Goal: Obtain resource: Obtain resource

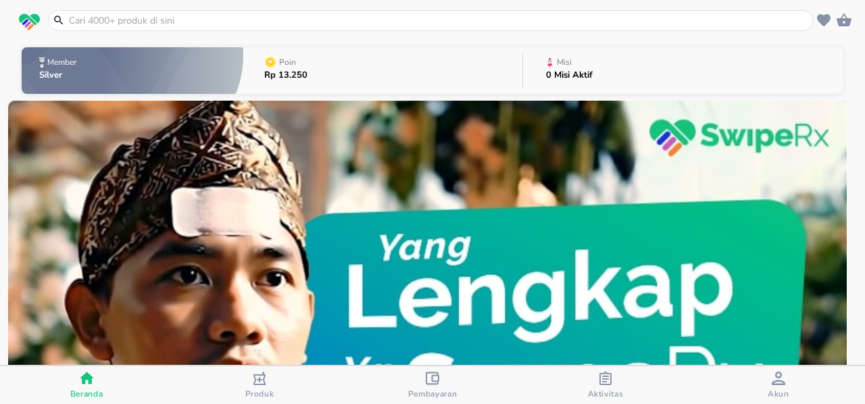
click at [277, 77] on p "Rp 13.250" at bounding box center [285, 75] width 43 height 9
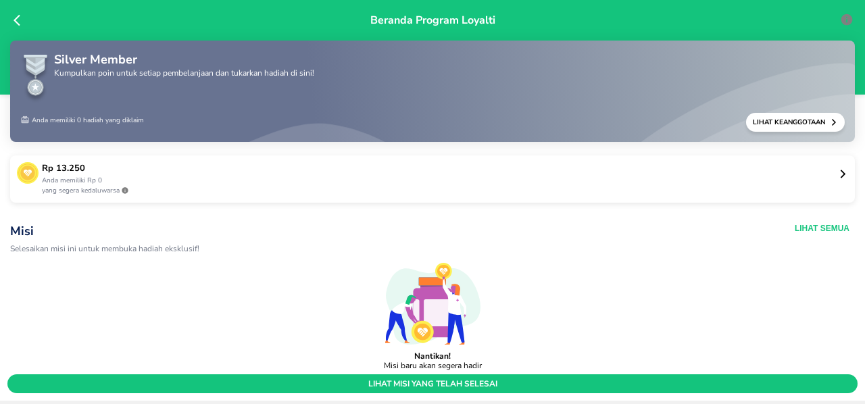
click at [838, 173] on icon at bounding box center [843, 174] width 10 height 10
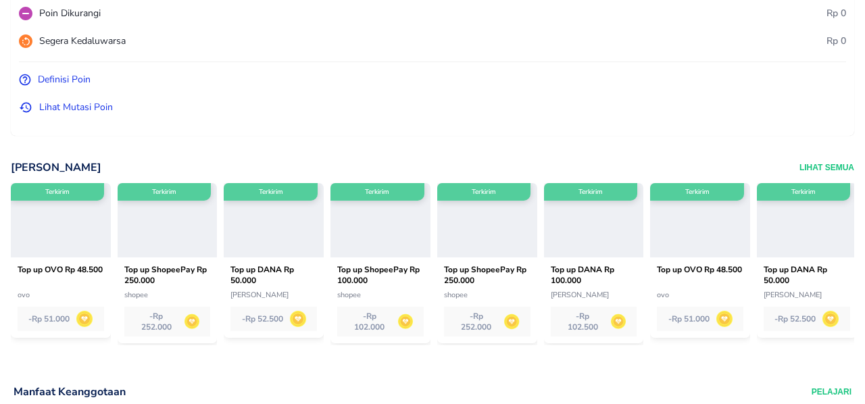
scroll to position [241, 0]
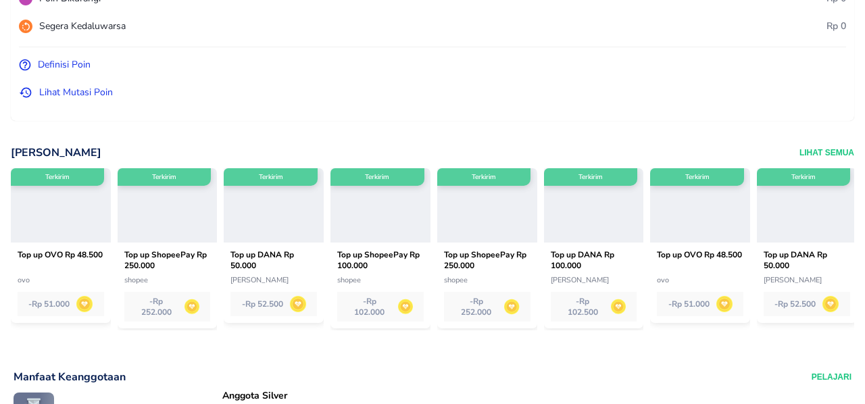
click at [481, 259] on p "Top up ShopeePay Rp 250.000" at bounding box center [487, 259] width 86 height 20
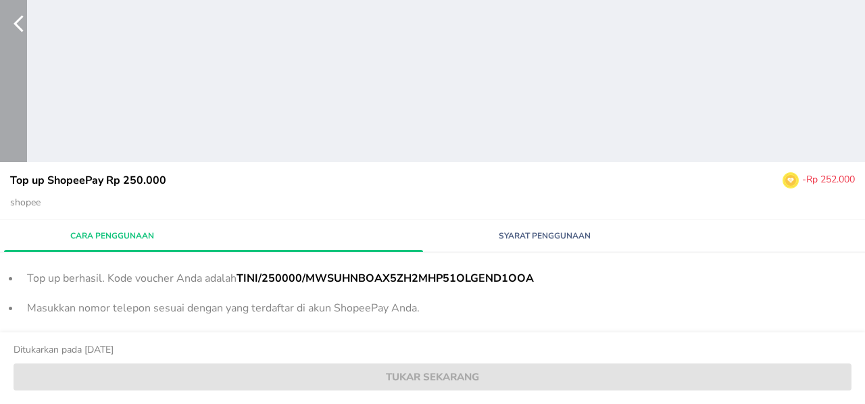
click at [20, 28] on icon "button" at bounding box center [19, 24] width 10 height 17
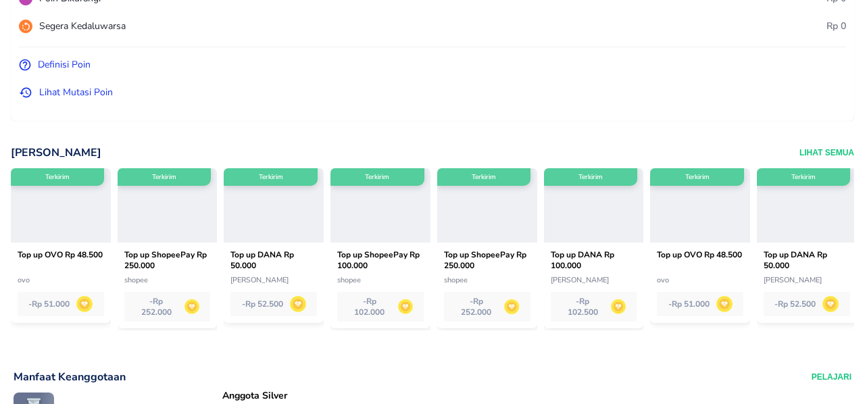
click at [149, 253] on p "Top up ShopeePay Rp 250.000" at bounding box center [167, 259] width 86 height 20
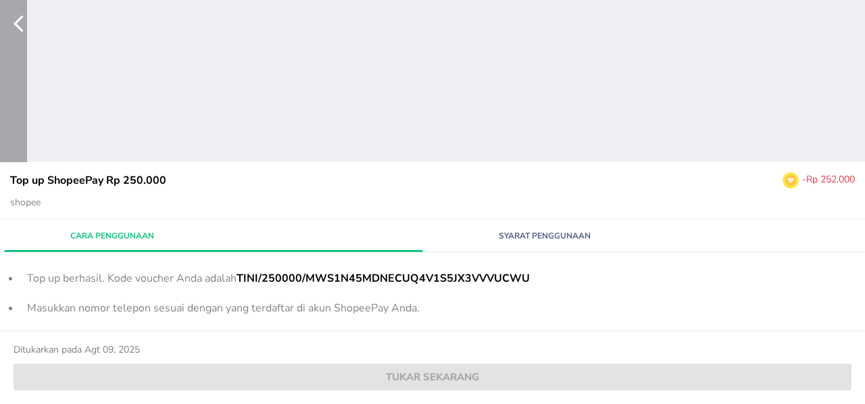
click at [16, 24] on icon "button" at bounding box center [19, 24] width 10 height 17
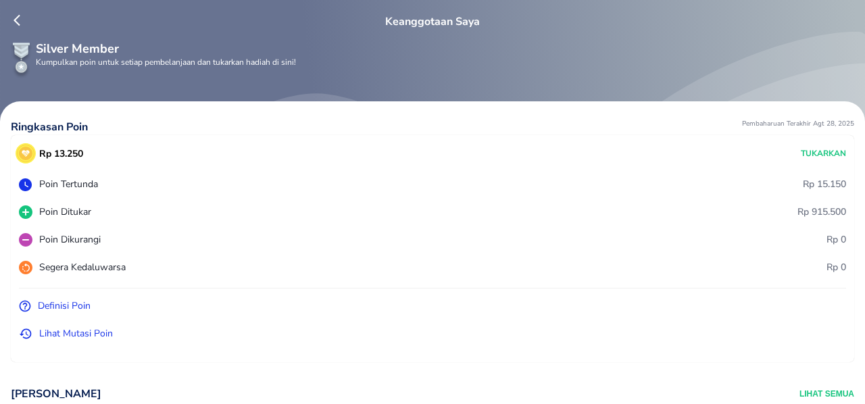
click at [14, 20] on icon at bounding box center [17, 20] width 7 height 11
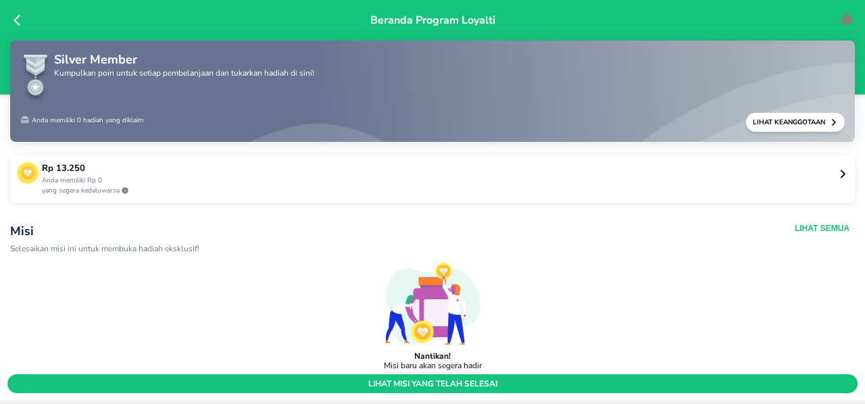
click at [16, 20] on icon at bounding box center [21, 21] width 14 height 14
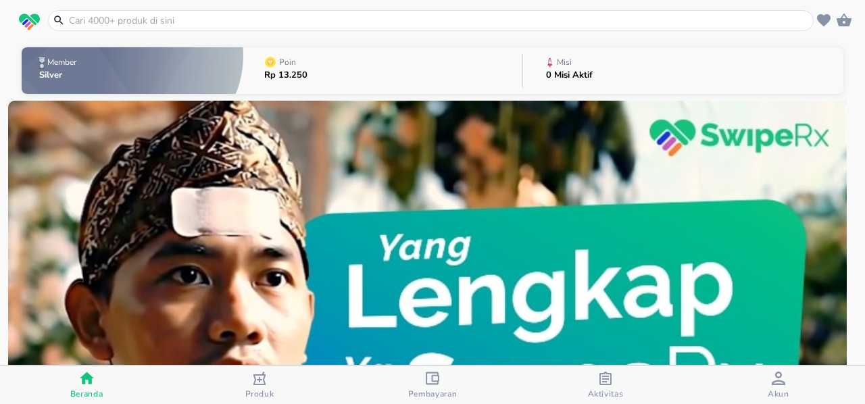
click at [773, 381] on icon "button" at bounding box center [779, 379] width 14 height 14
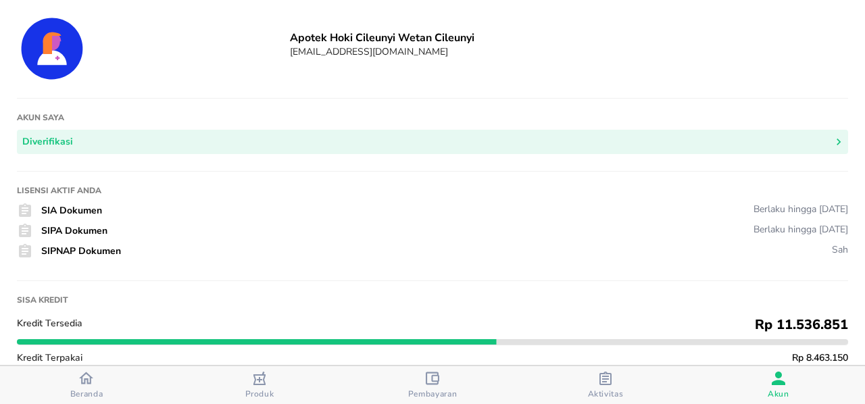
click at [601, 386] on div "button" at bounding box center [606, 380] width 14 height 17
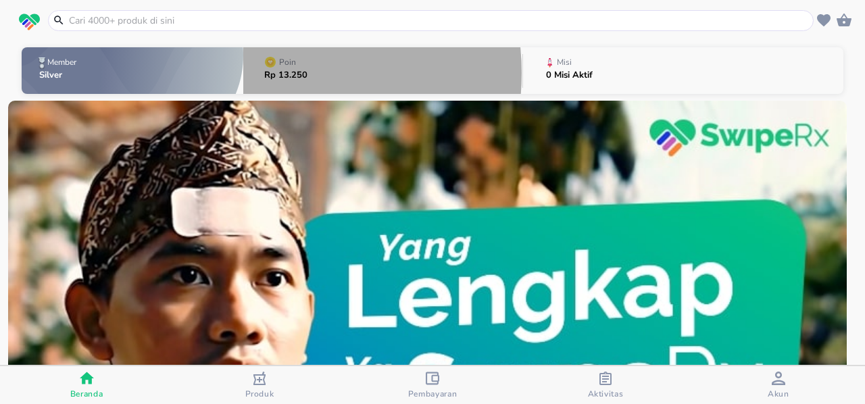
click at [270, 73] on p "Rp 13.250" at bounding box center [285, 75] width 43 height 9
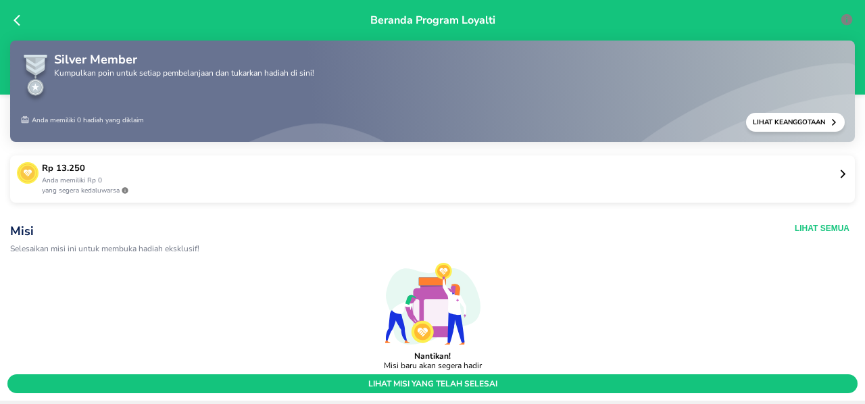
click at [840, 171] on icon at bounding box center [842, 174] width 5 height 9
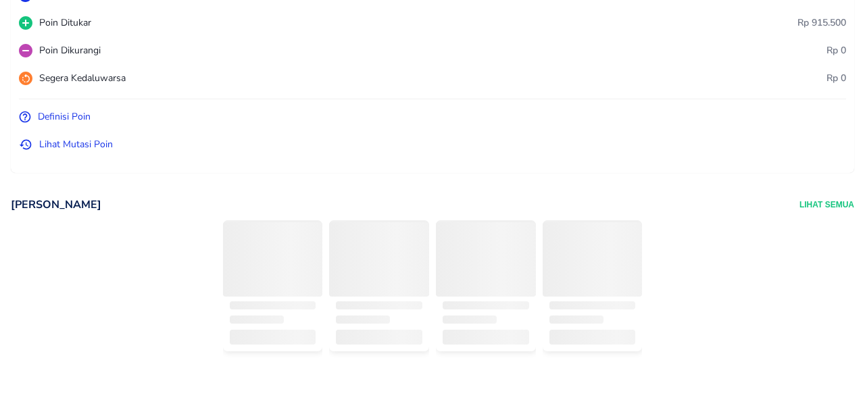
scroll to position [193, 0]
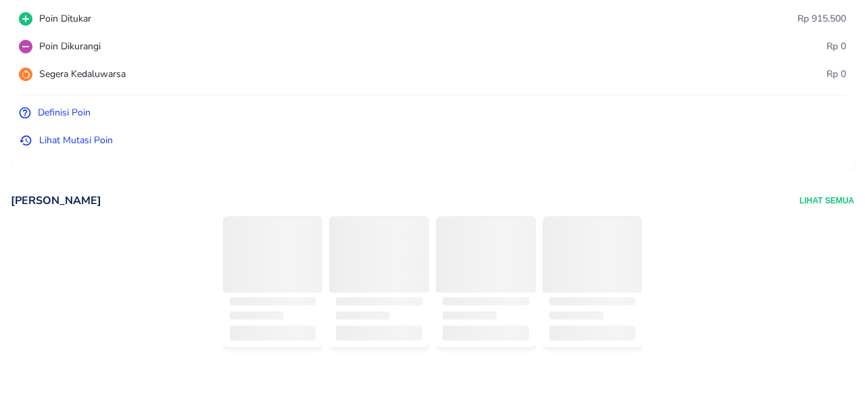
click at [799, 201] on button "Lihat Semua" at bounding box center [826, 200] width 55 height 15
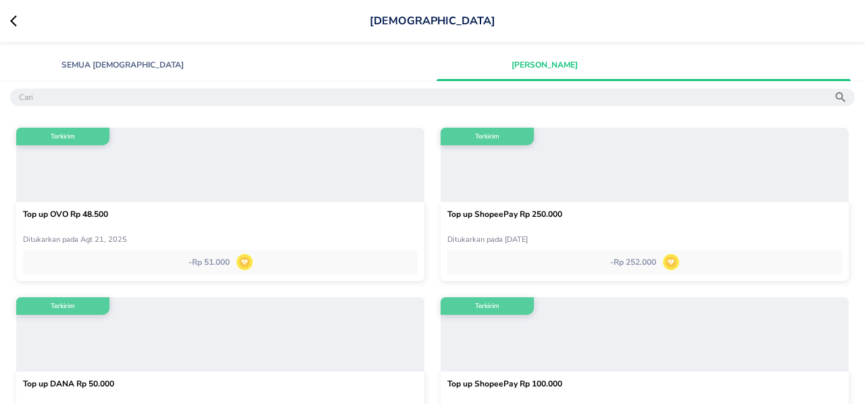
click at [482, 220] on p "Top up ShopeePay Rp 250.000" at bounding box center [644, 219] width 395 height 20
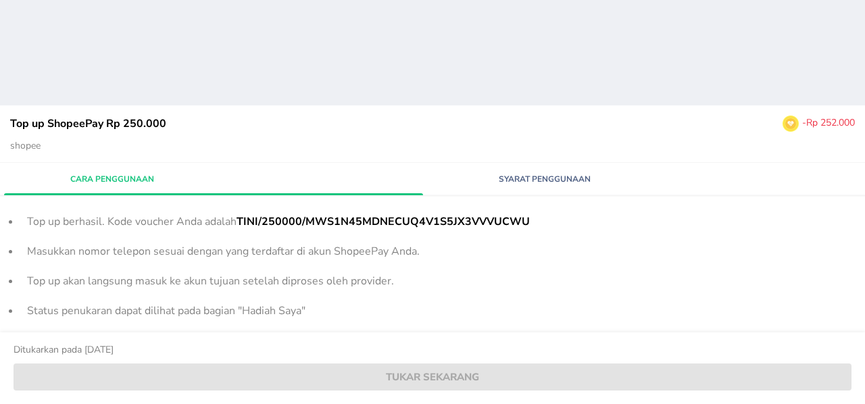
scroll to position [61, 0]
